Goal: Information Seeking & Learning: Find specific fact

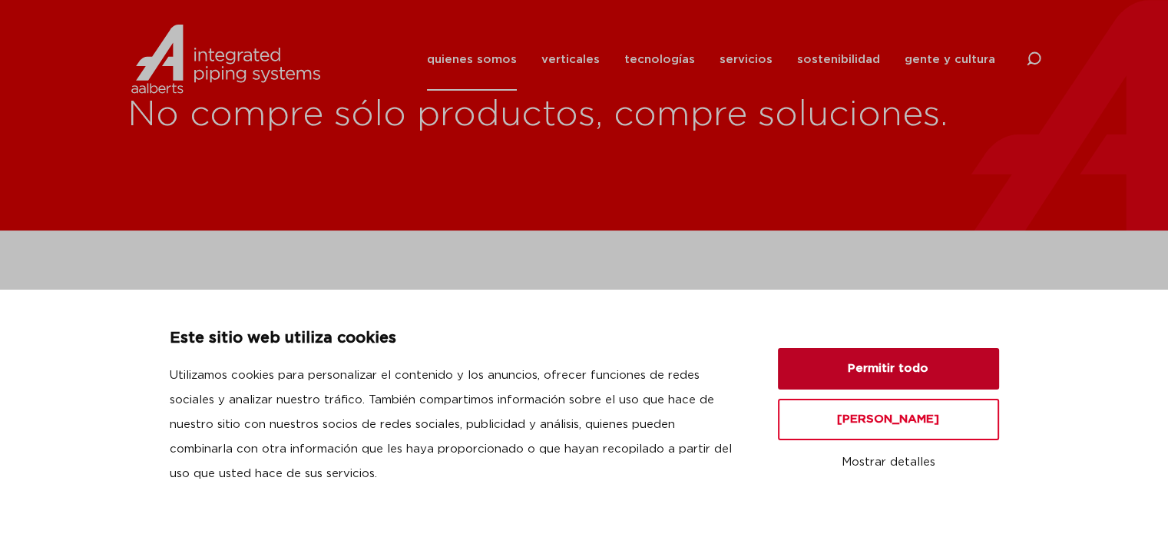
click at [815, 376] on button "Permitir todo" at bounding box center [888, 368] width 221 height 41
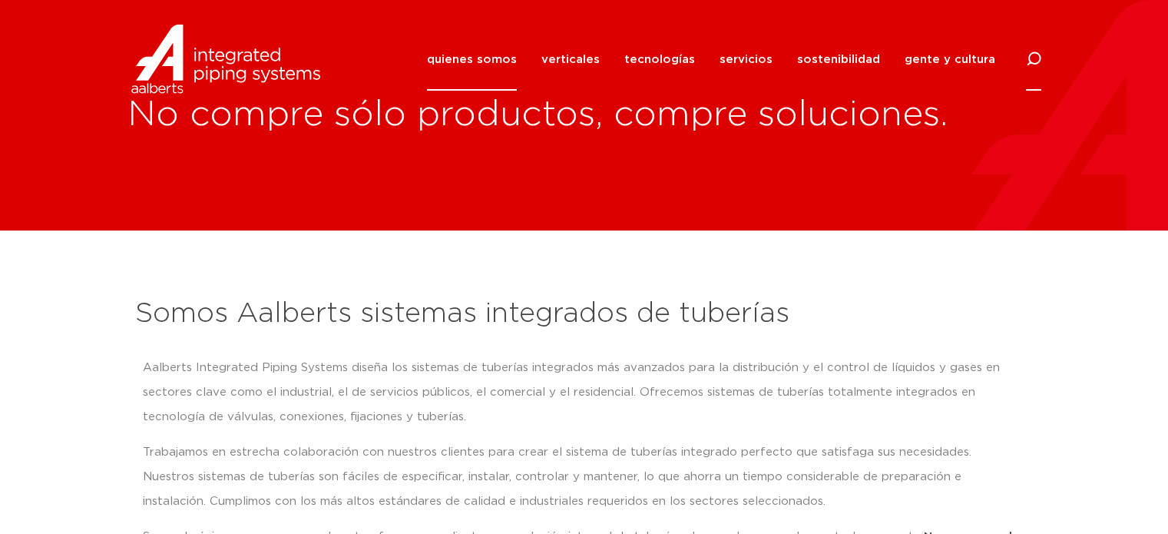
click at [1027, 61] on icon at bounding box center [1033, 58] width 15 height 15
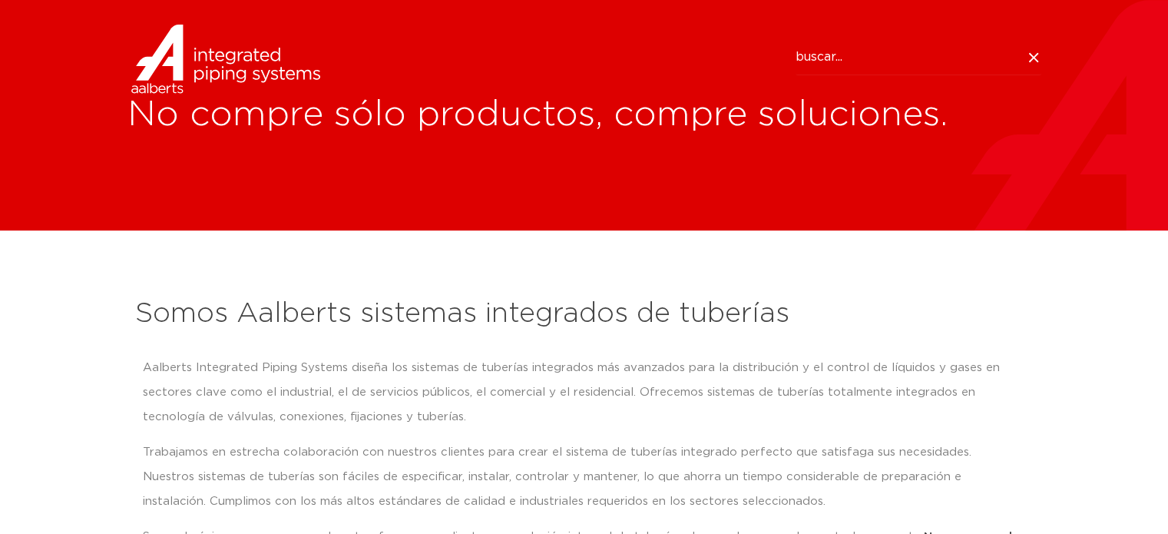
click at [912, 45] on input "Buscar" at bounding box center [918, 57] width 246 height 35
type input "270041"
click button "Search" at bounding box center [0, 0] width 0 height 0
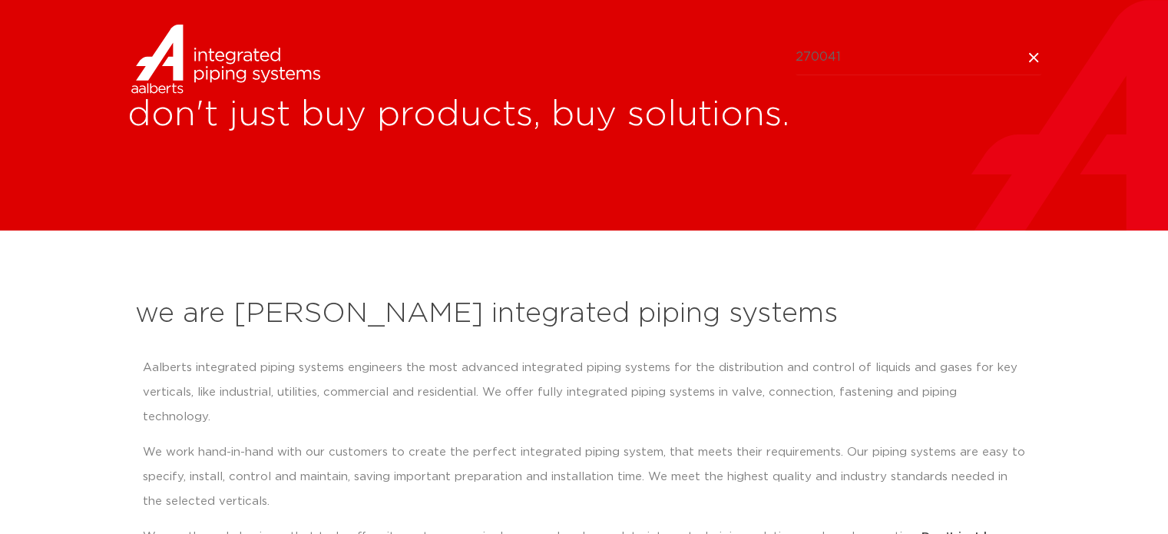
click at [913, 66] on input "270041" at bounding box center [918, 57] width 246 height 35
click at [1035, 60] on icon at bounding box center [1032, 57] width 9 height 9
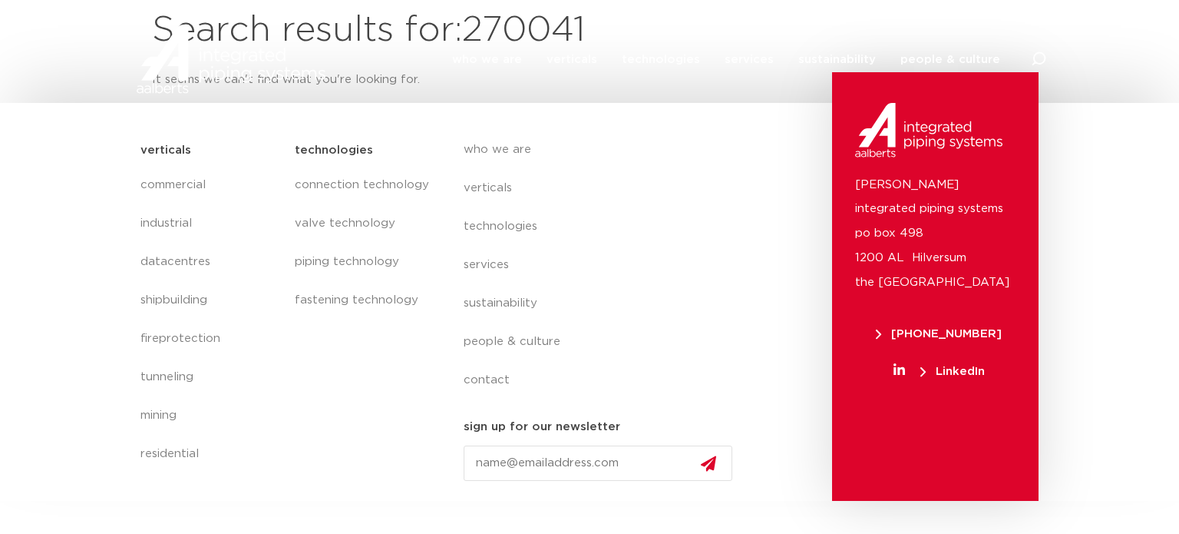
click at [1030, 64] on div "who we are we are [PERSON_NAME] integrated piping systems our mission our regio…" at bounding box center [692, 59] width 707 height 69
click at [1040, 61] on div "who we are we are Aalberts integrated piping systems our mission our regions ou…" at bounding box center [589, 59] width 1179 height 69
click at [1040, 61] on icon at bounding box center [1038, 58] width 15 height 15
click at [1044, 58] on icon at bounding box center [1038, 57] width 15 height 15
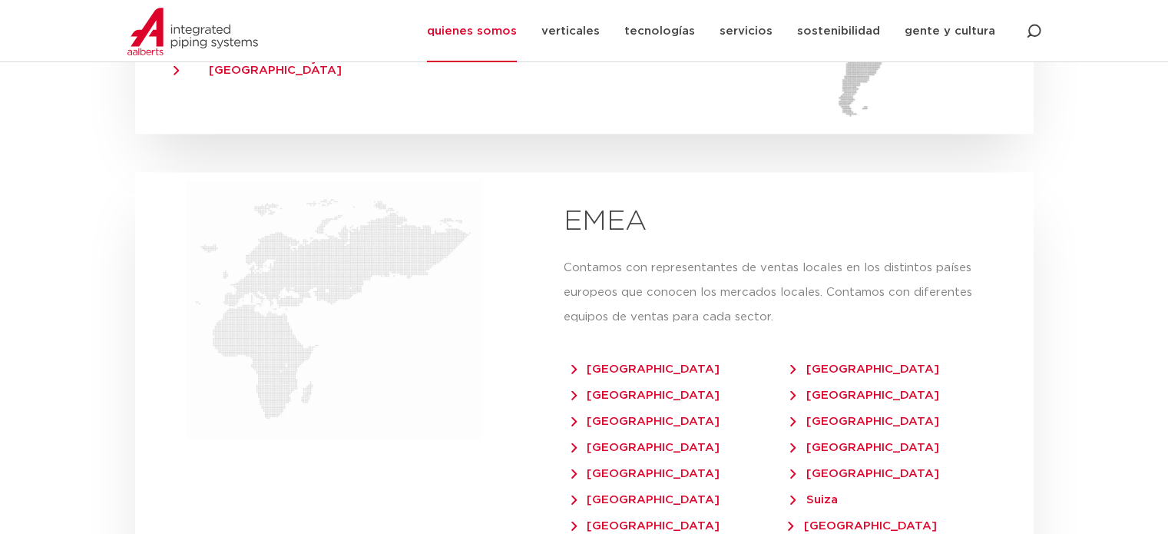
scroll to position [3532, 0]
